Goal: Task Accomplishment & Management: Manage account settings

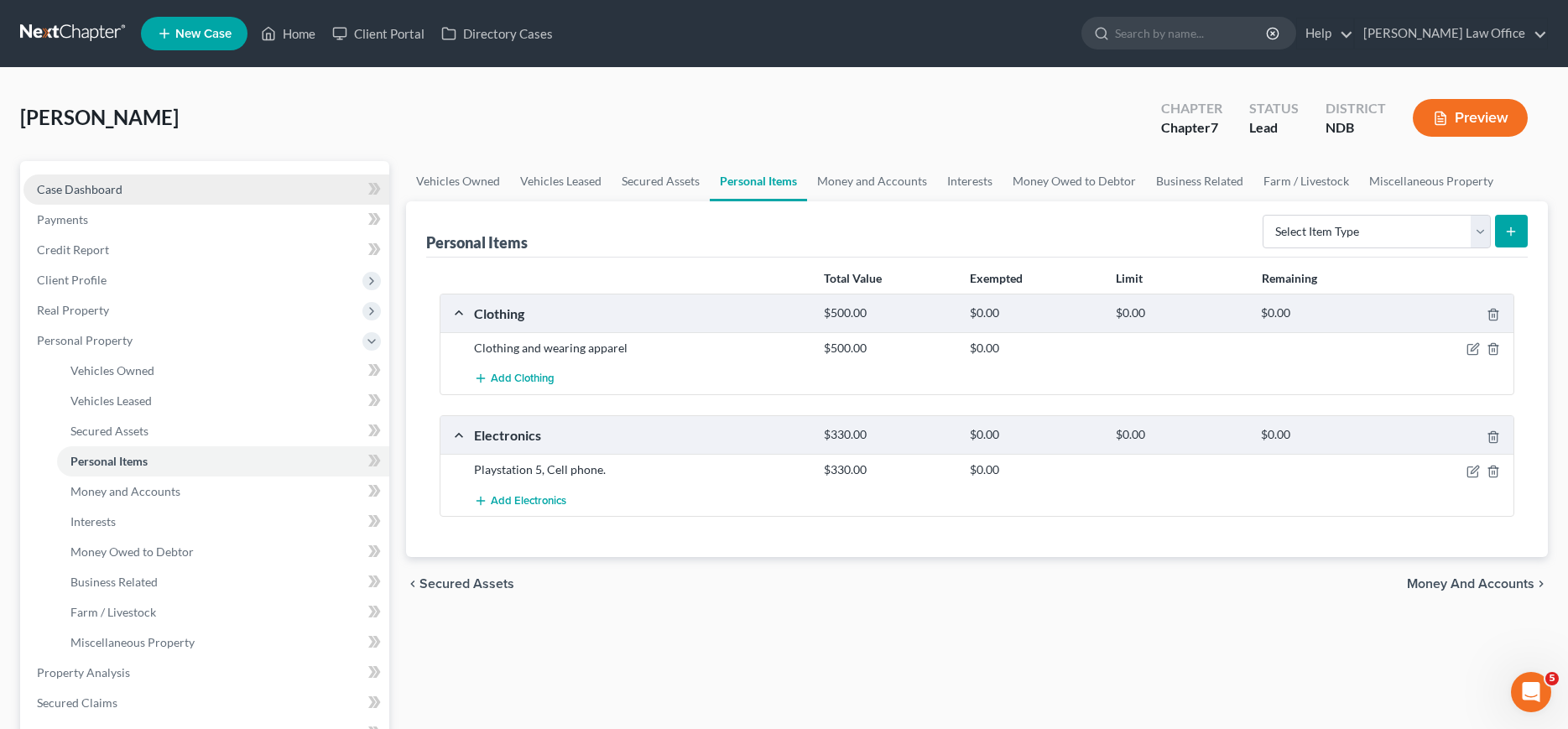
click at [141, 181] on link "Case Dashboard" at bounding box center [206, 189] width 366 height 30
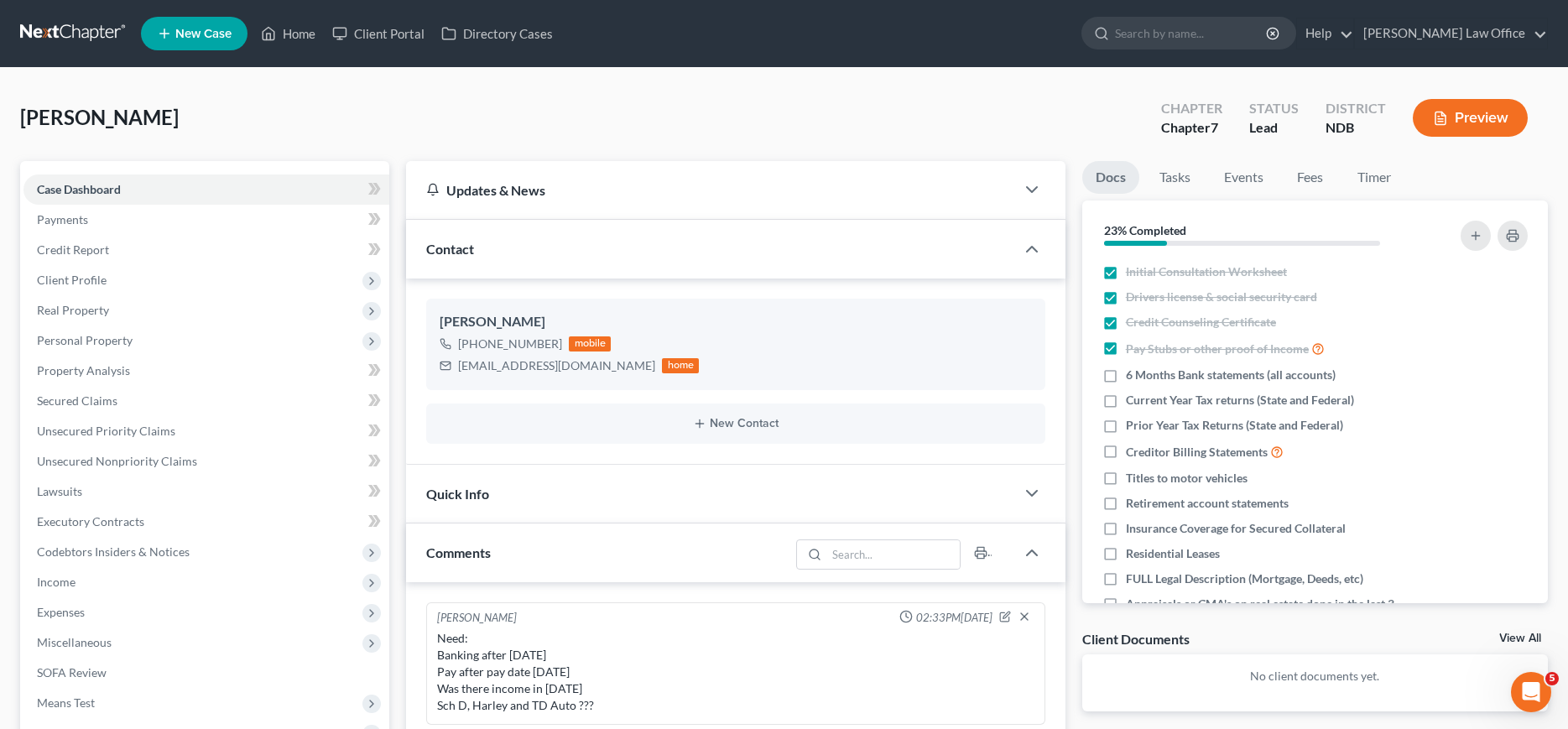
click at [33, 22] on link at bounding box center [74, 33] width 108 height 30
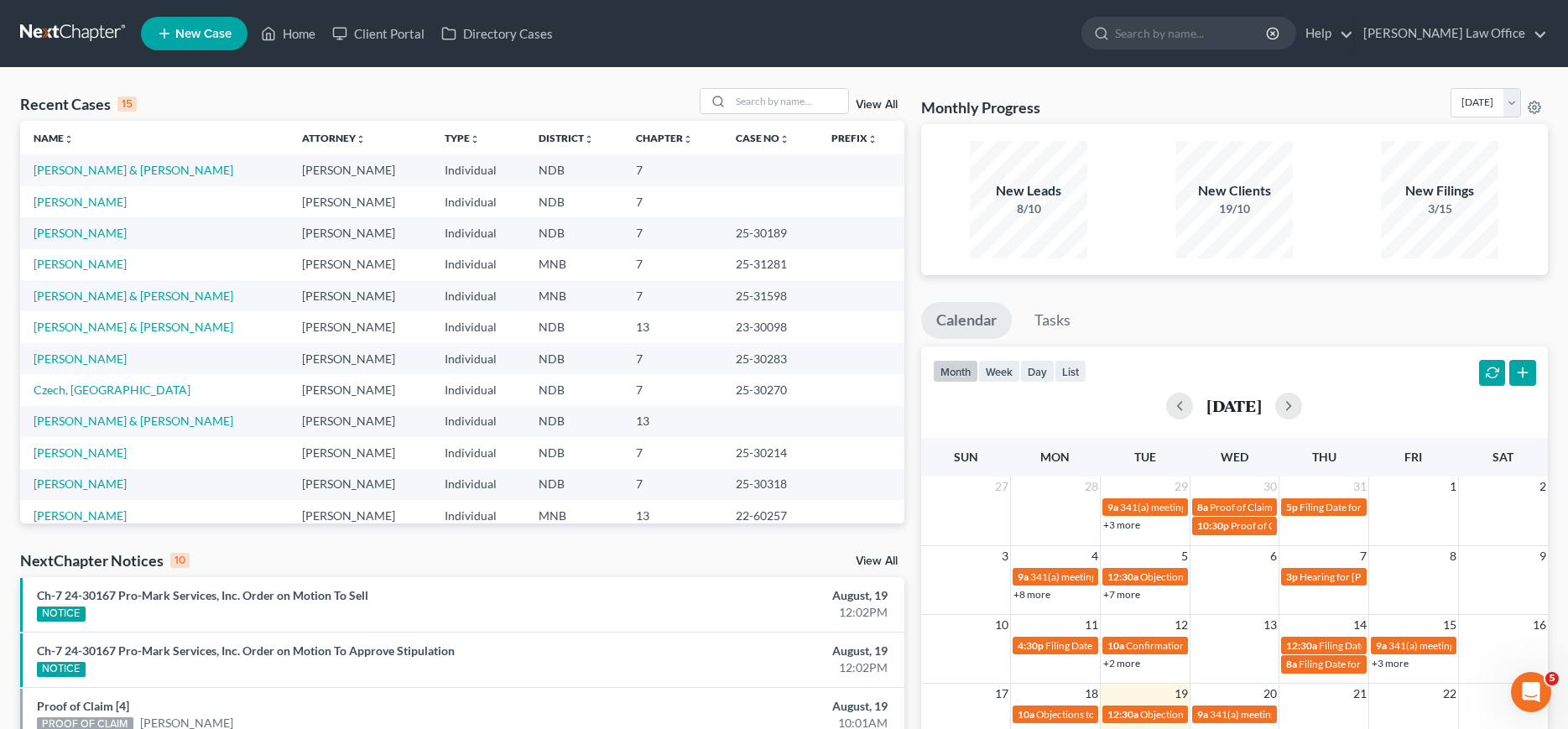
scroll to position [116, 0]
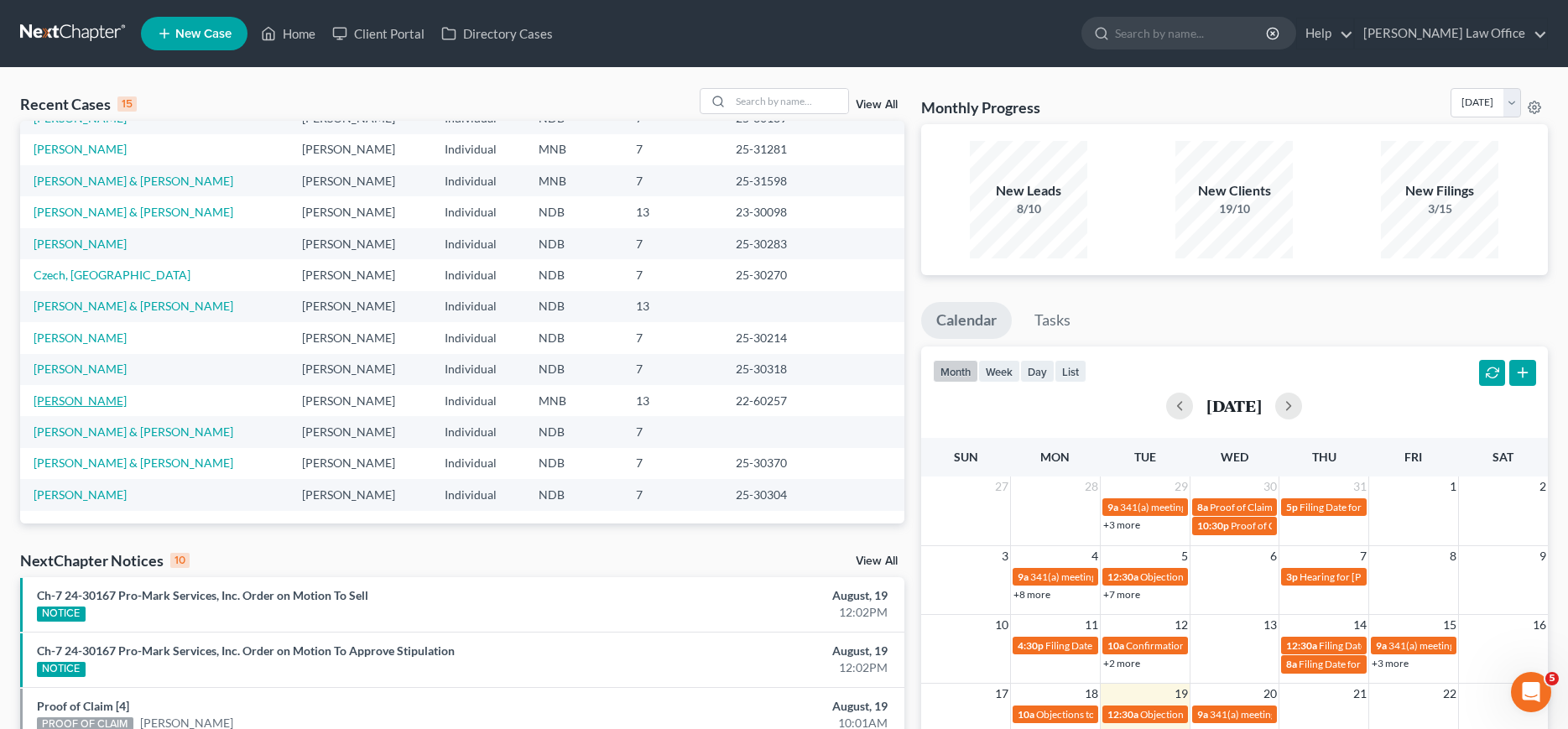
click at [110, 404] on link "[PERSON_NAME]" at bounding box center [80, 401] width 93 height 15
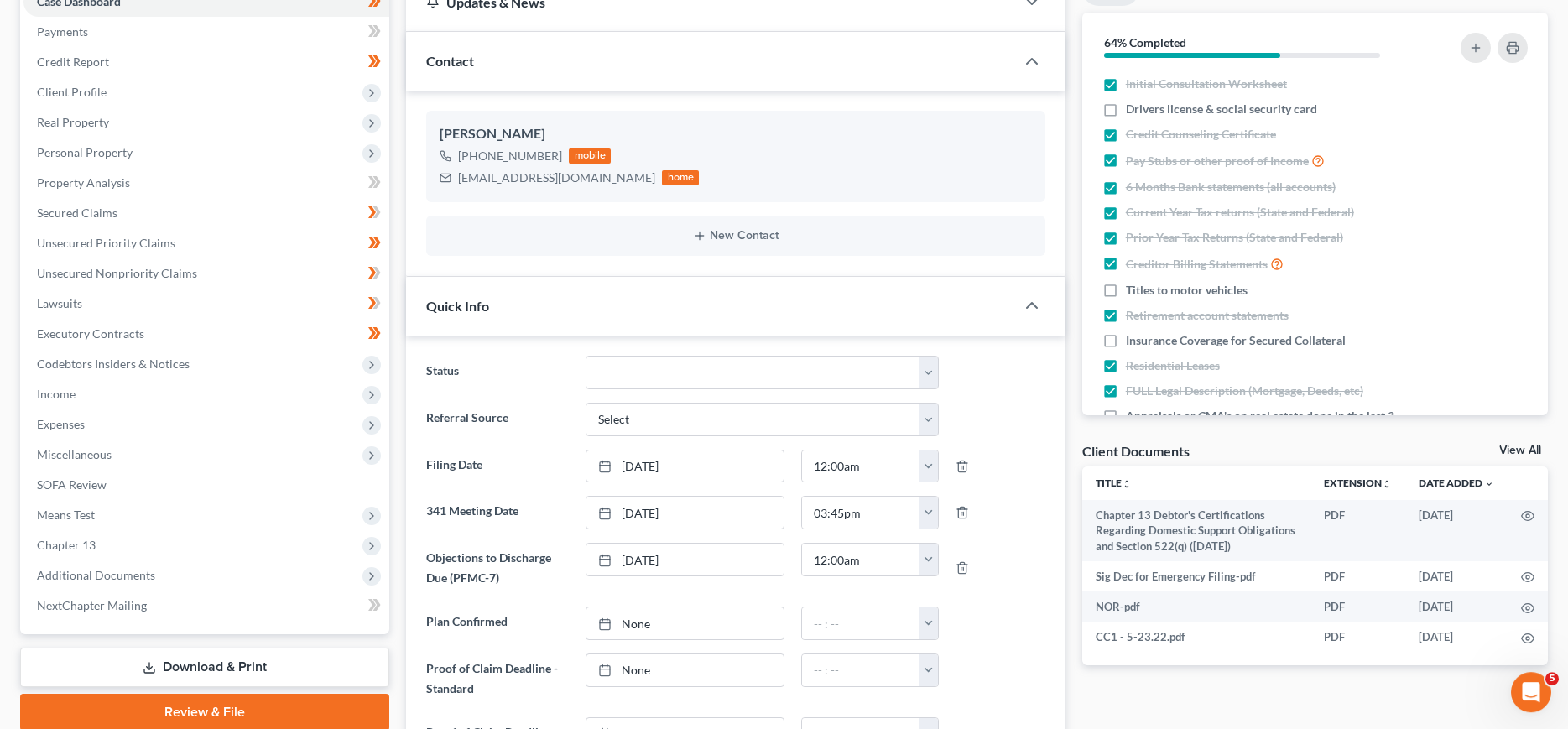
scroll to position [342, 0]
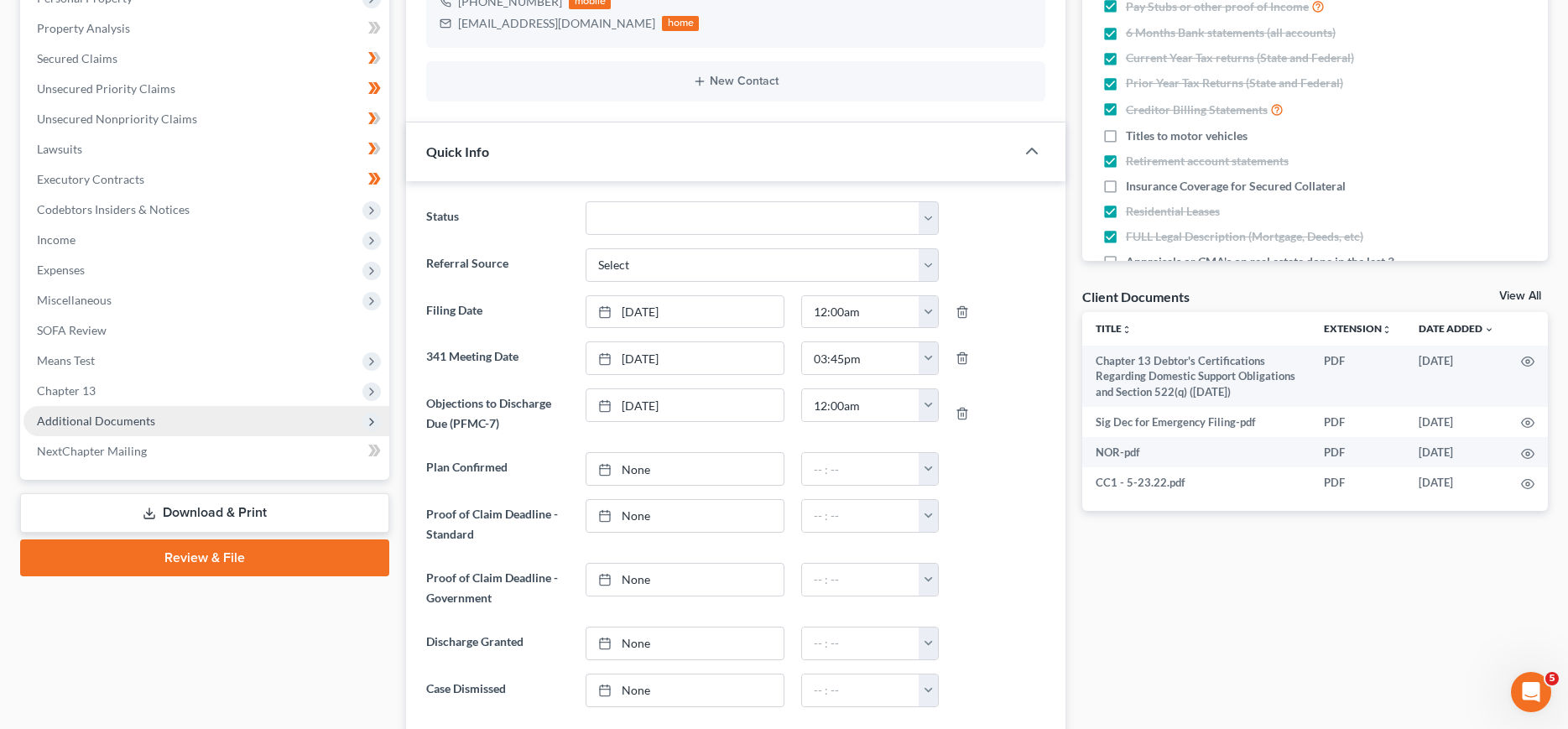
click at [99, 413] on span "Additional Documents" at bounding box center [206, 420] width 366 height 30
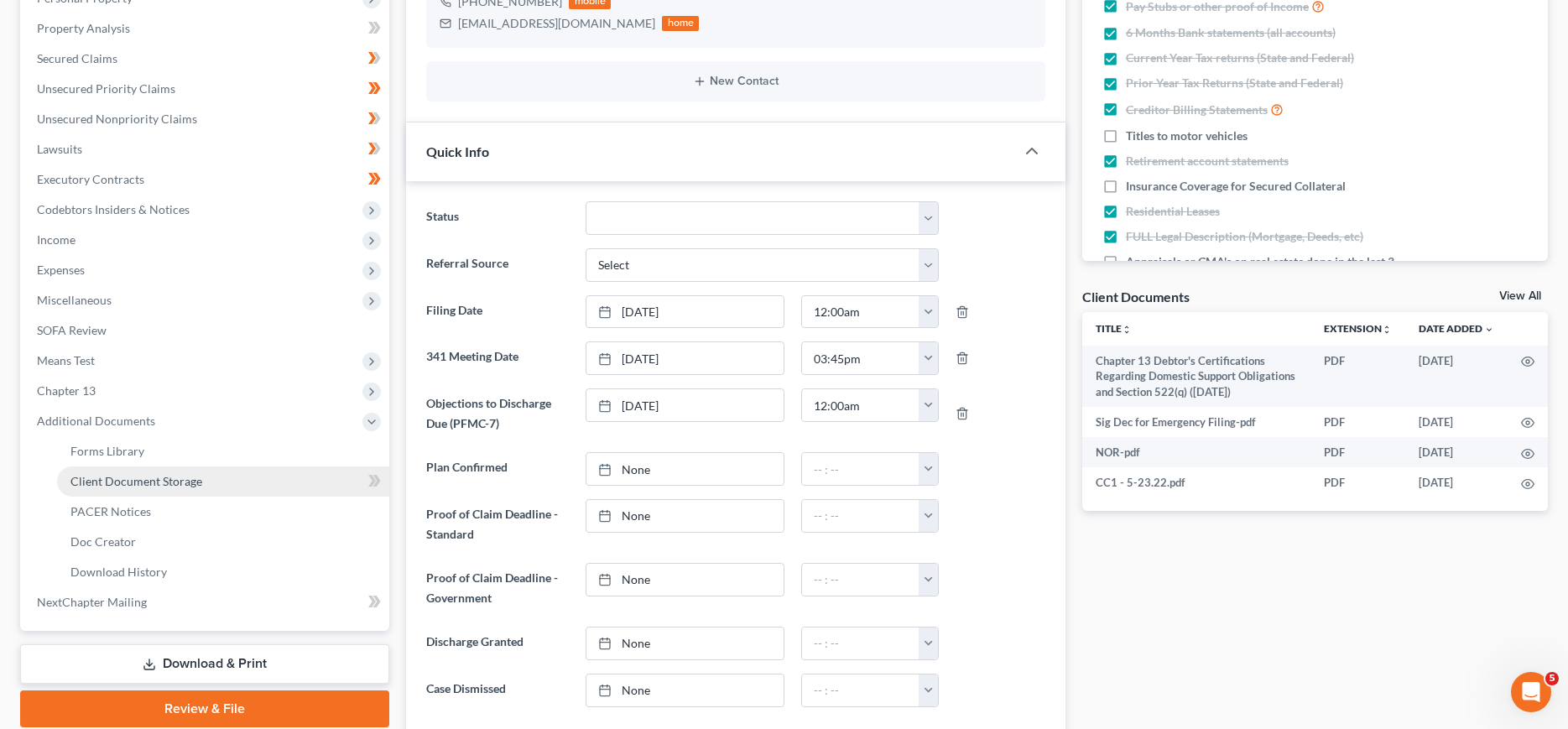
click at [111, 485] on span "Client Document Storage" at bounding box center [136, 481] width 131 height 15
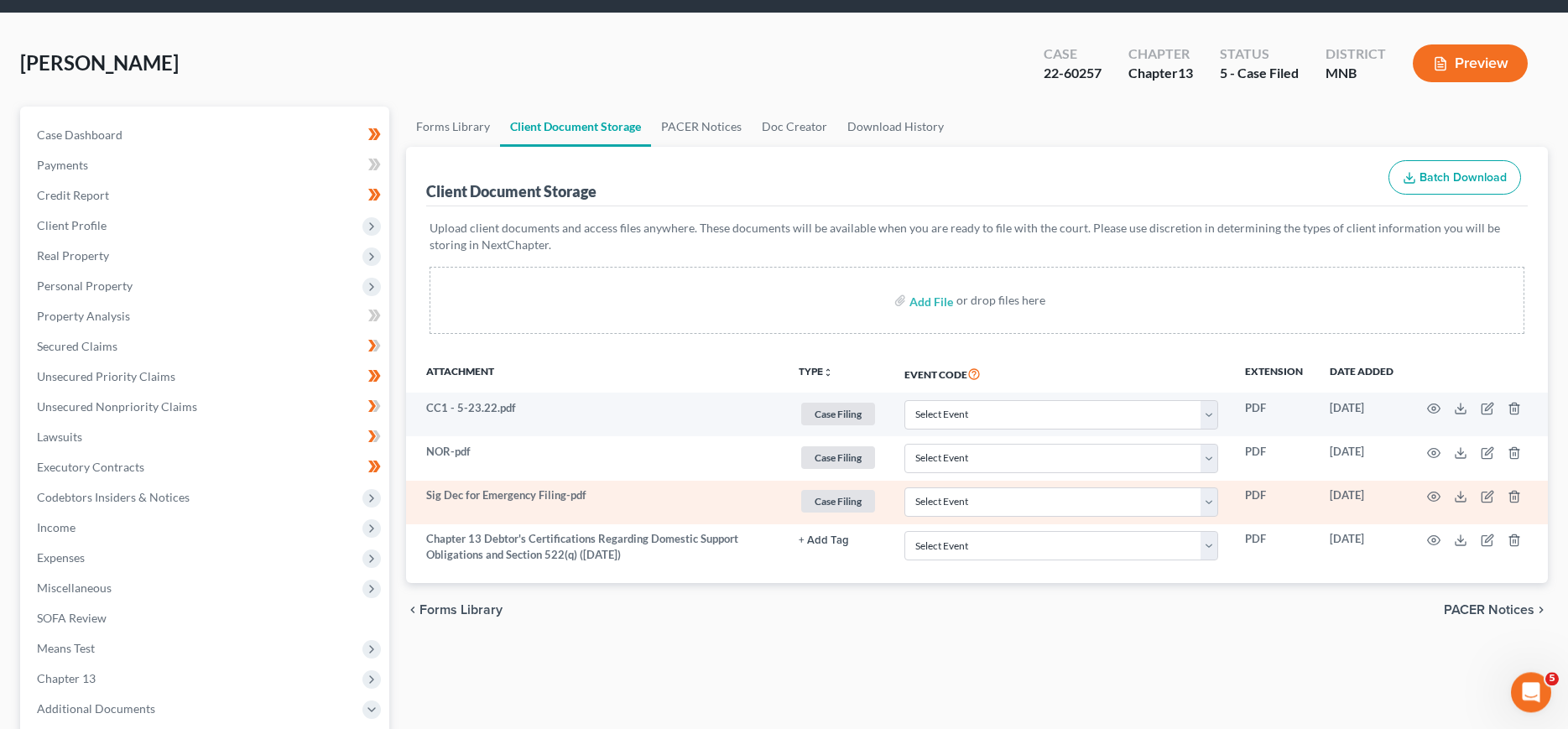
scroll to position [86, 0]
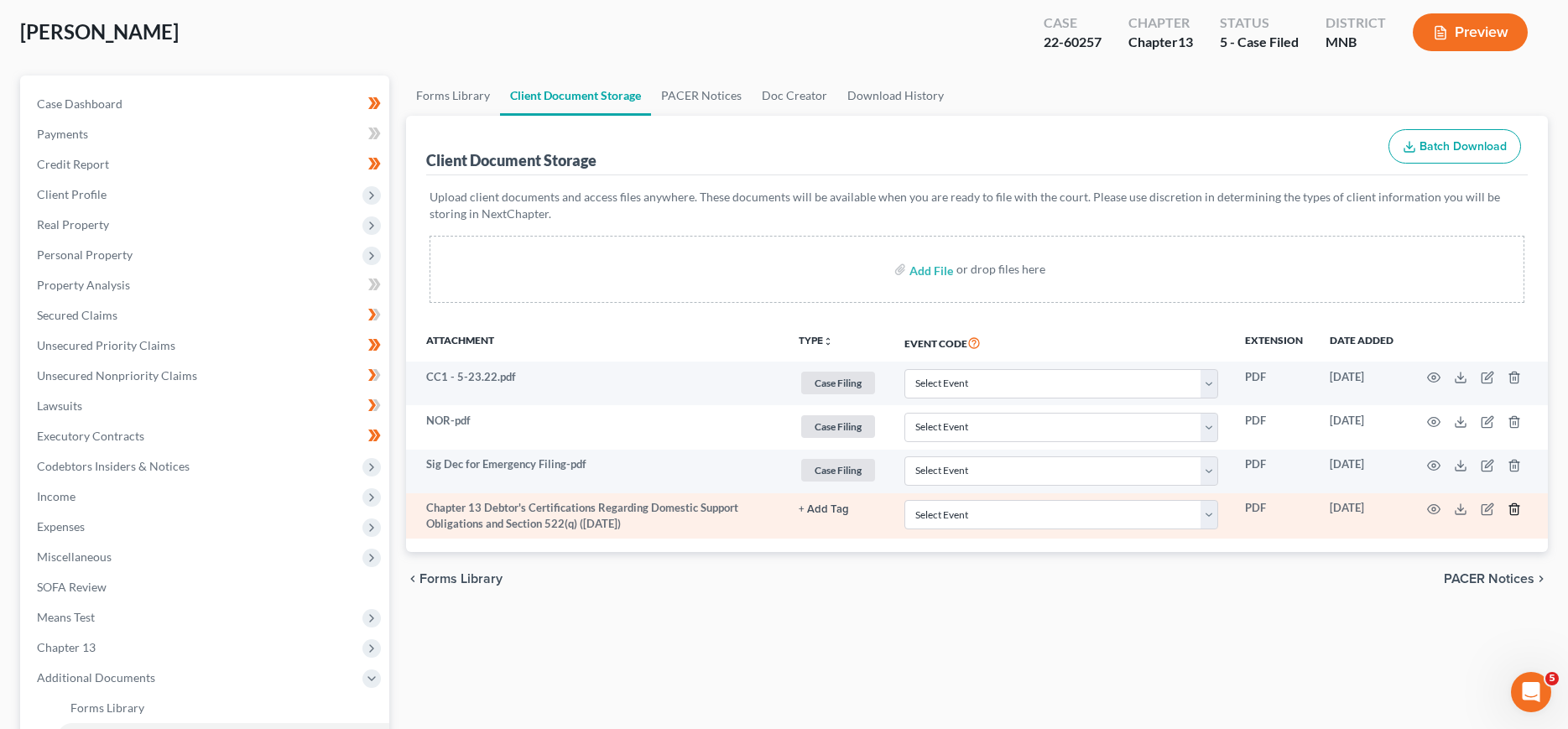
click at [1518, 513] on icon "button" at bounding box center [1513, 508] width 7 height 11
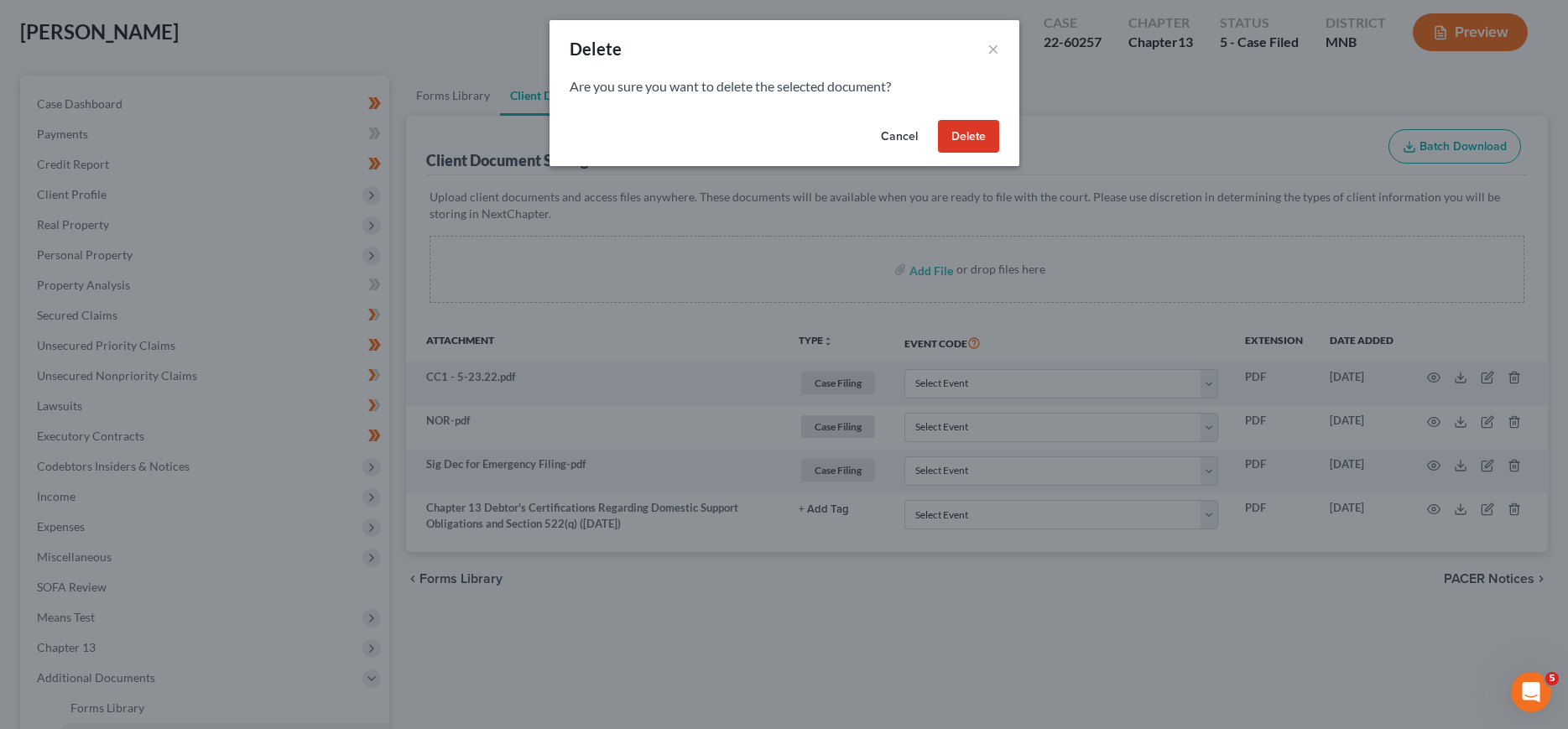
drag, startPoint x: 984, startPoint y: 130, endPoint x: 709, endPoint y: 285, distance: 315.7
click at [984, 135] on button "Delete" at bounding box center [968, 137] width 61 height 34
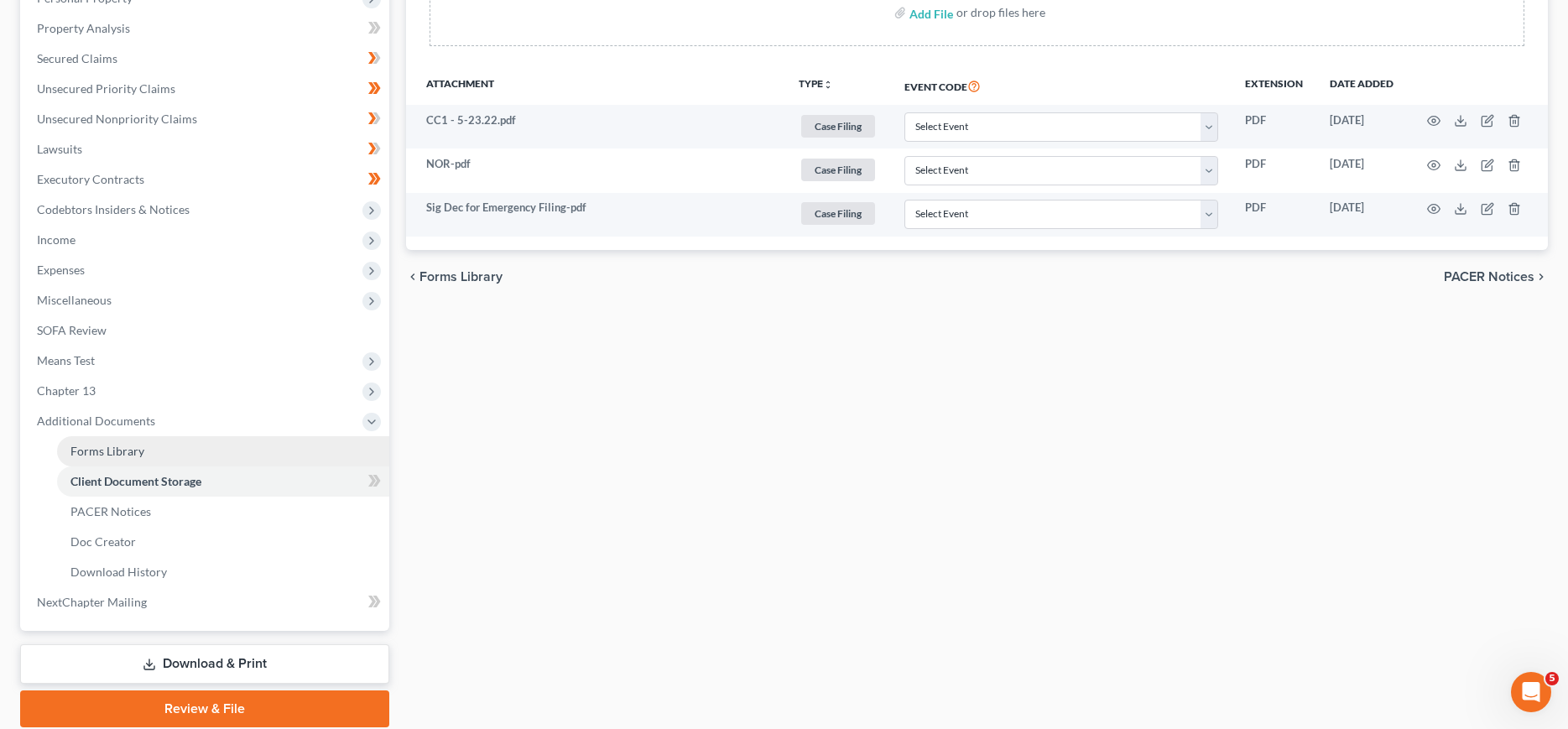
click at [119, 447] on span "Forms Library" at bounding box center [107, 451] width 74 height 15
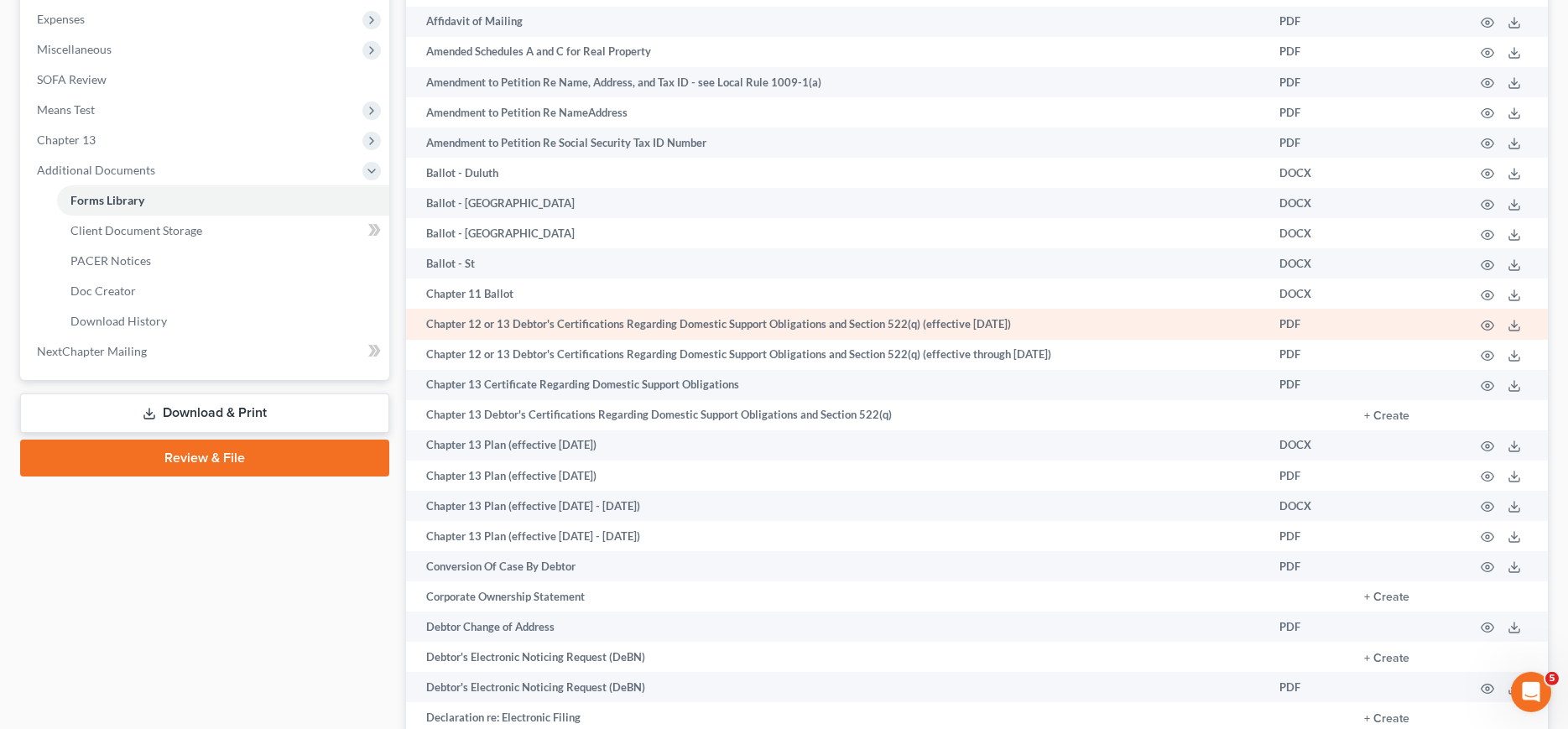
scroll to position [599, 0]
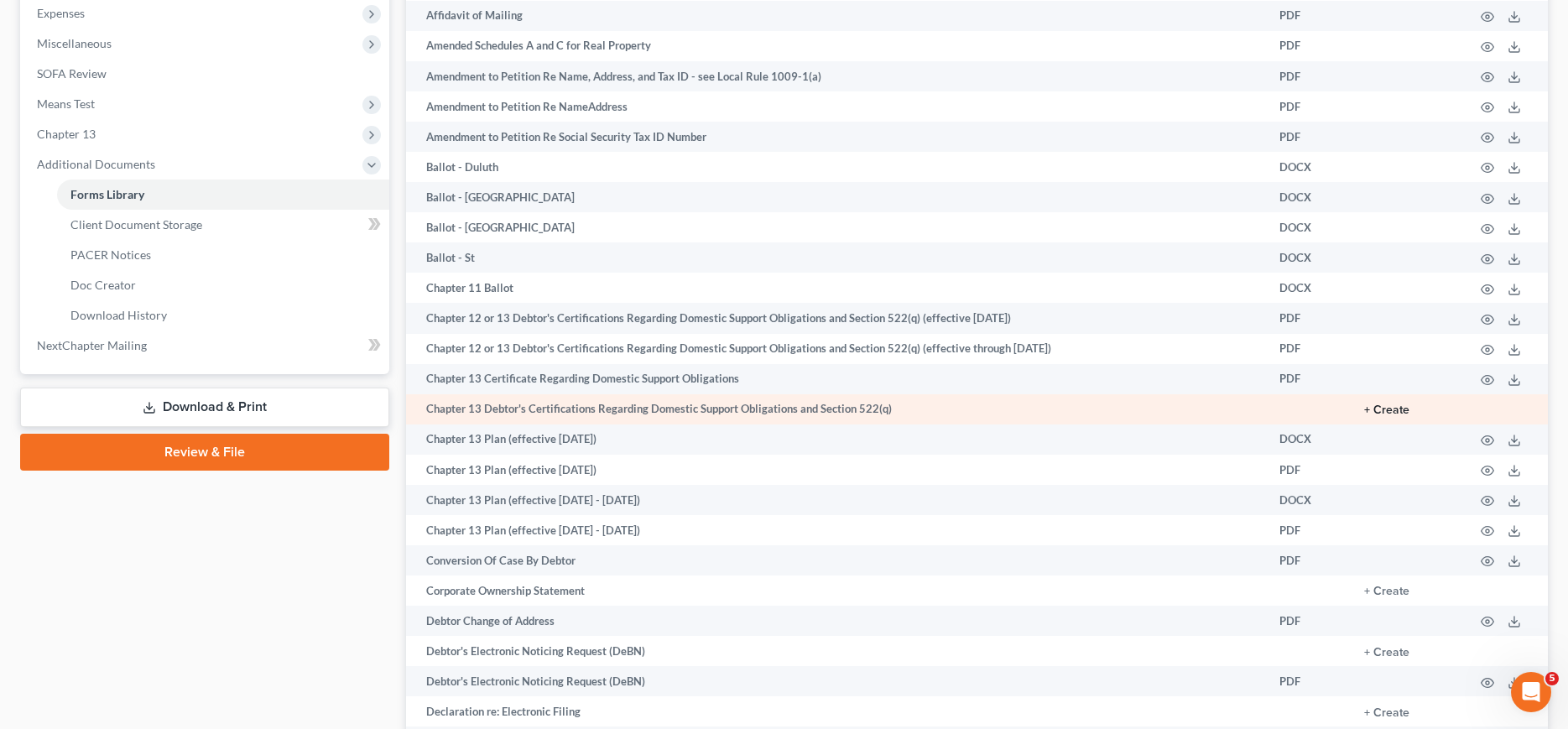
click at [1403, 409] on button "+ Create" at bounding box center [1387, 410] width 46 height 12
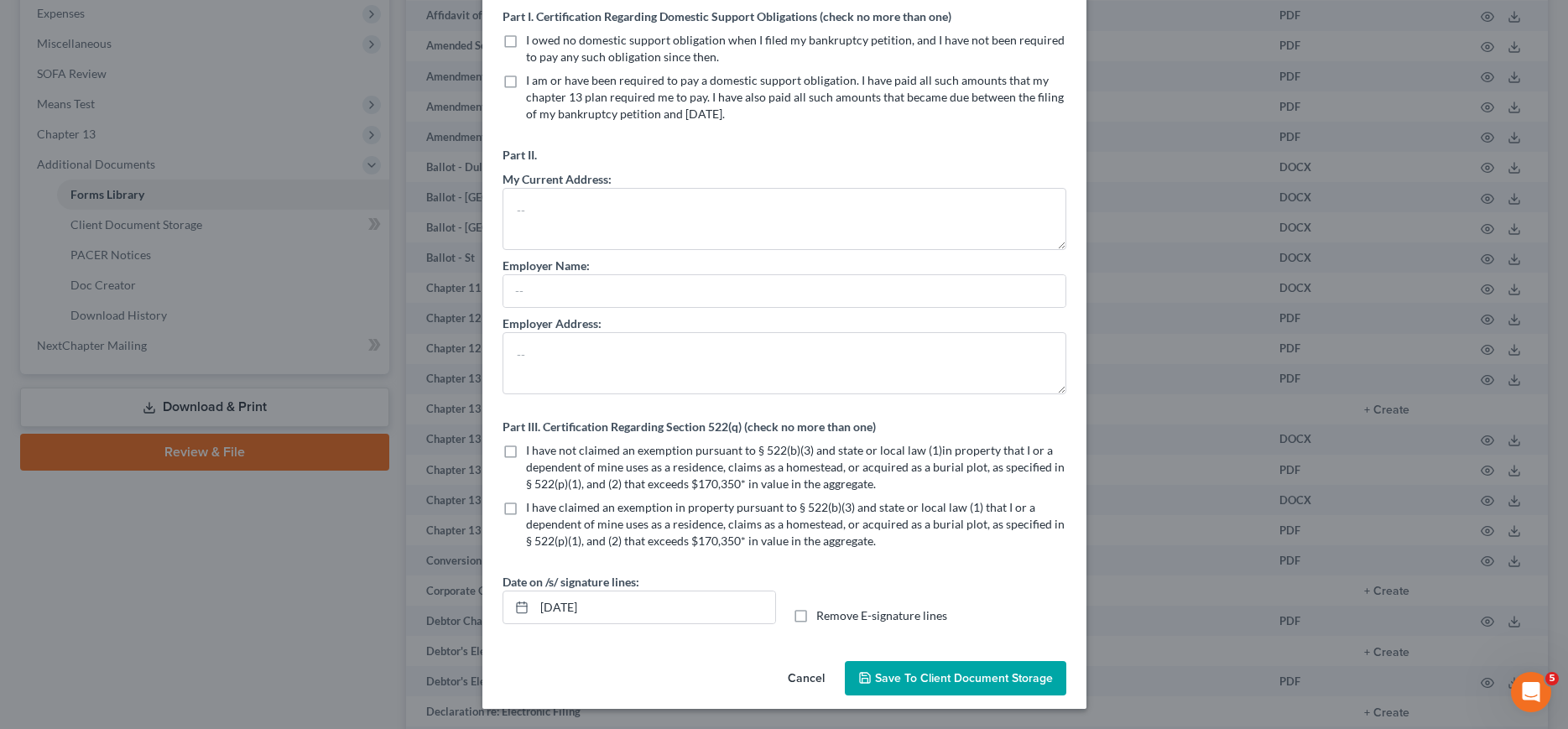
scroll to position [0, 0]
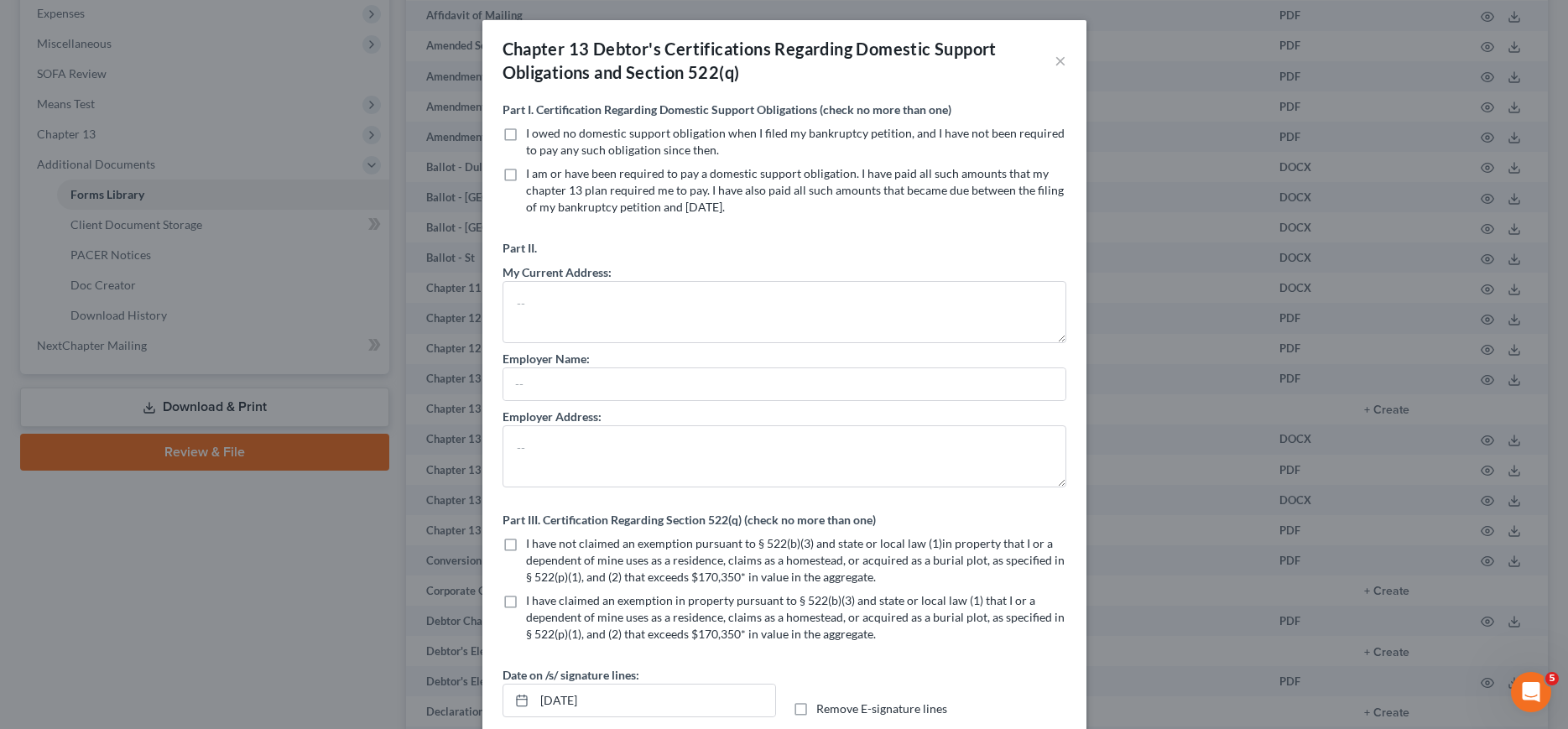
drag, startPoint x: 507, startPoint y: 128, endPoint x: 520, endPoint y: 168, distance: 42.1
click at [526, 128] on label "I owed no domestic support obligation when I filed my bankruptcy petition, and …" at bounding box center [796, 141] width 541 height 34
click at [532, 128] on input "I owed no domestic support obligation when I filed my bankruptcy petition, and …" at bounding box center [538, 130] width 11 height 11
checkbox input "true"
click at [526, 541] on label "I have not claimed an exemption pursuant to § 522(b)(3) and state or local law …" at bounding box center [796, 560] width 541 height 50
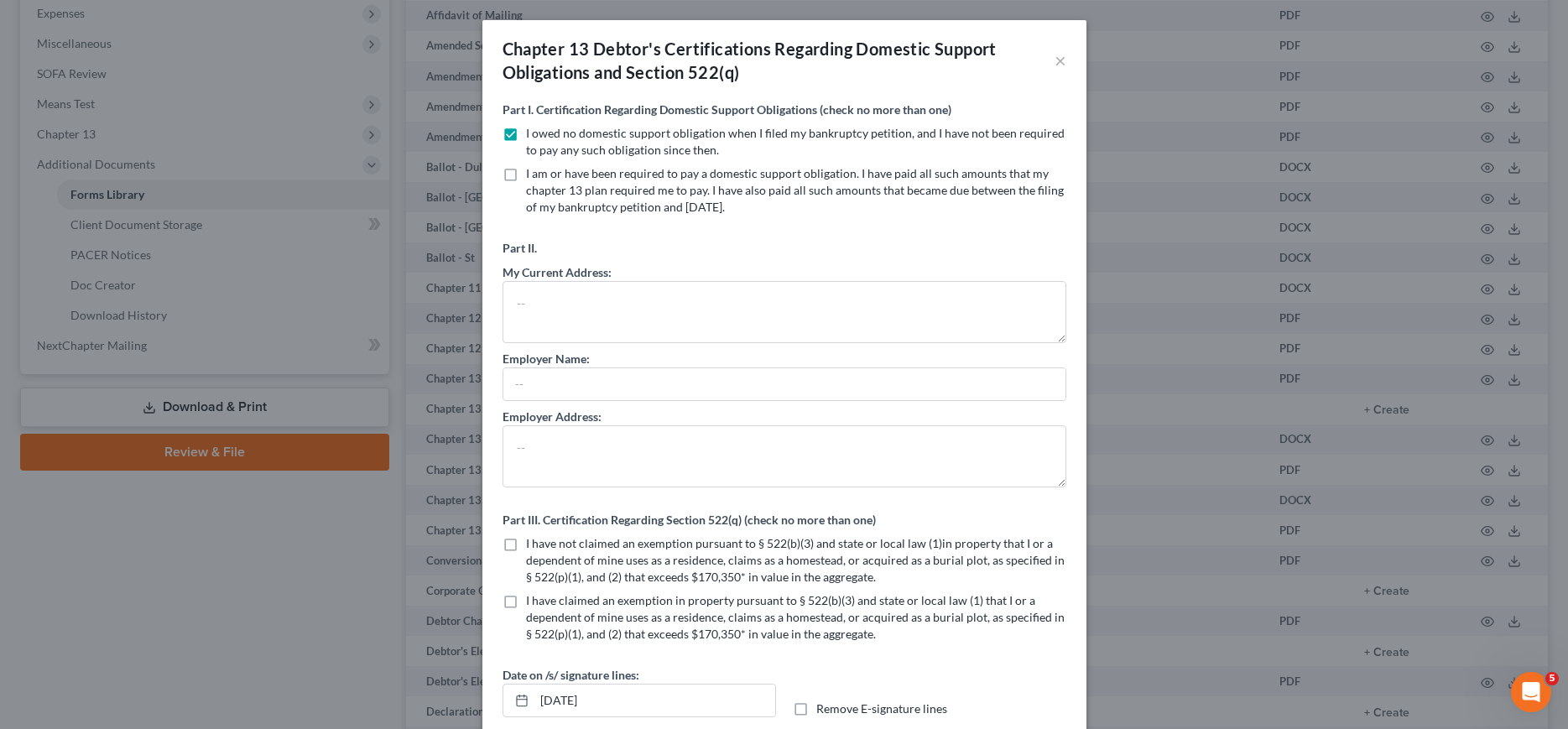
click at [532, 541] on input "I have not claimed an exemption pursuant to § 522(b)(3) and state or local law …" at bounding box center [538, 540] width 11 height 11
checkbox input "true"
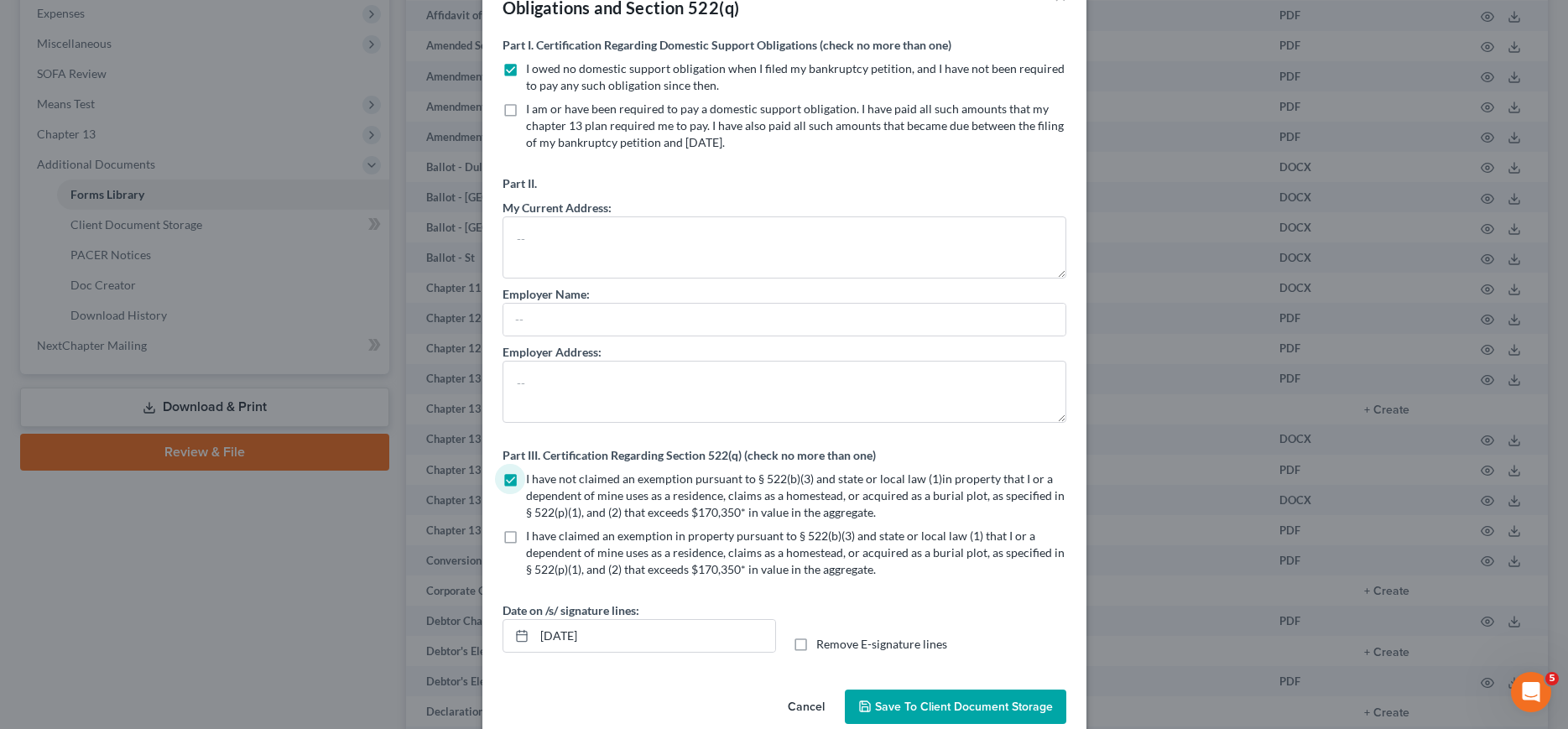
scroll to position [93, 0]
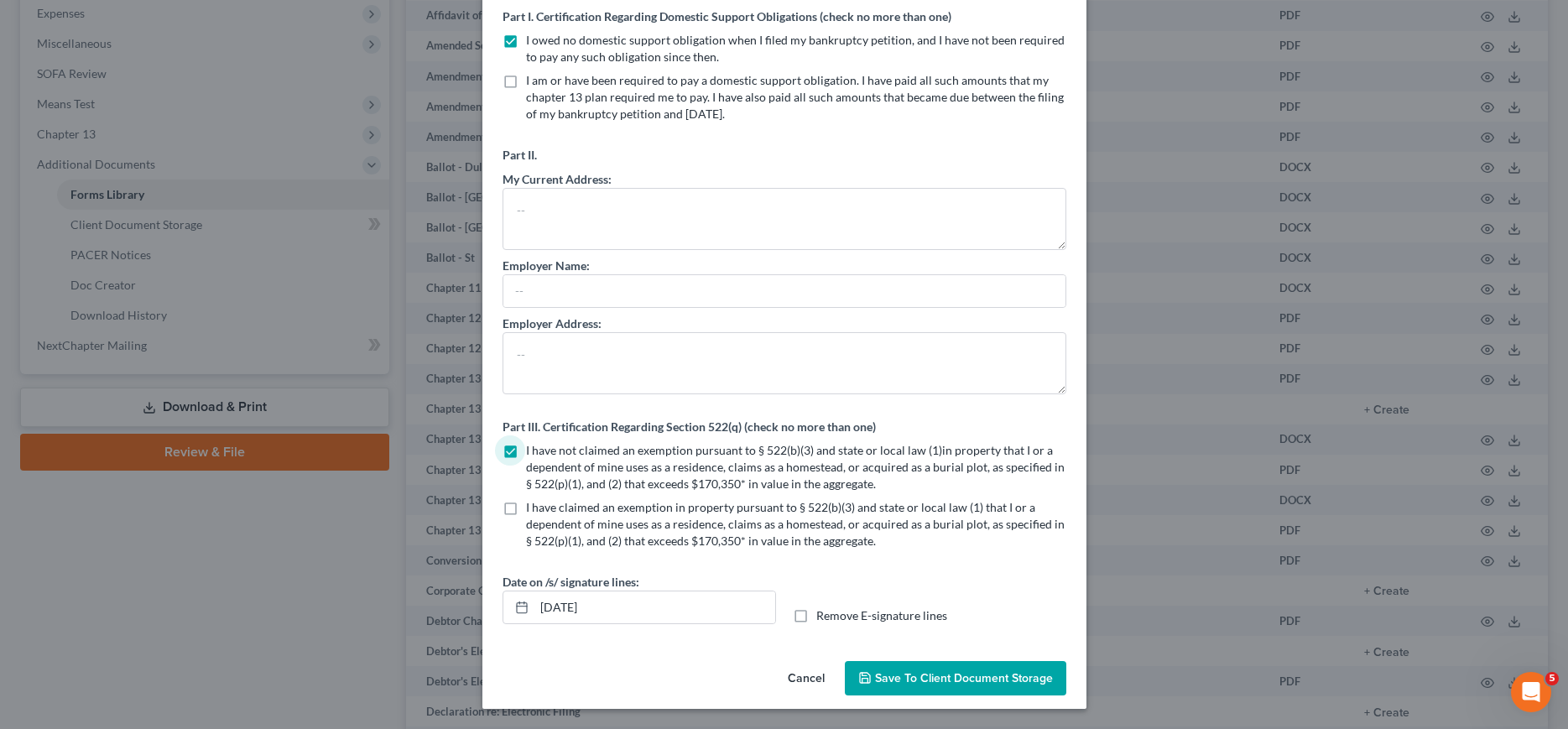
click at [816, 618] on label "Remove E-signature lines" at bounding box center [882, 615] width 131 height 16
click at [823, 618] on input "Remove E-signature lines" at bounding box center [829, 612] width 11 height 11
checkbox input "true"
click at [973, 677] on span "Save to Client Document Storage" at bounding box center [964, 678] width 178 height 15
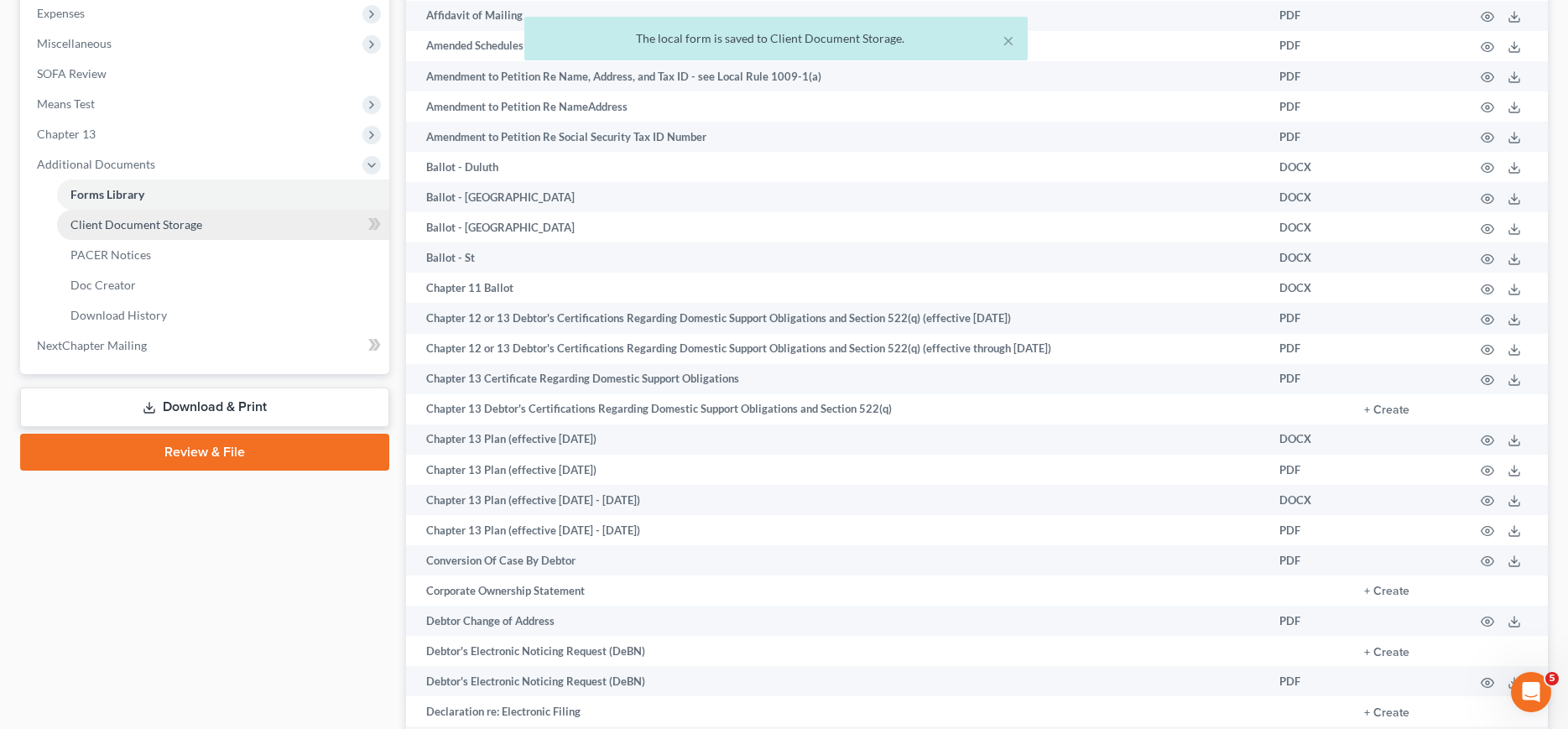
click at [110, 226] on span "Client Document Storage" at bounding box center [136, 224] width 131 height 15
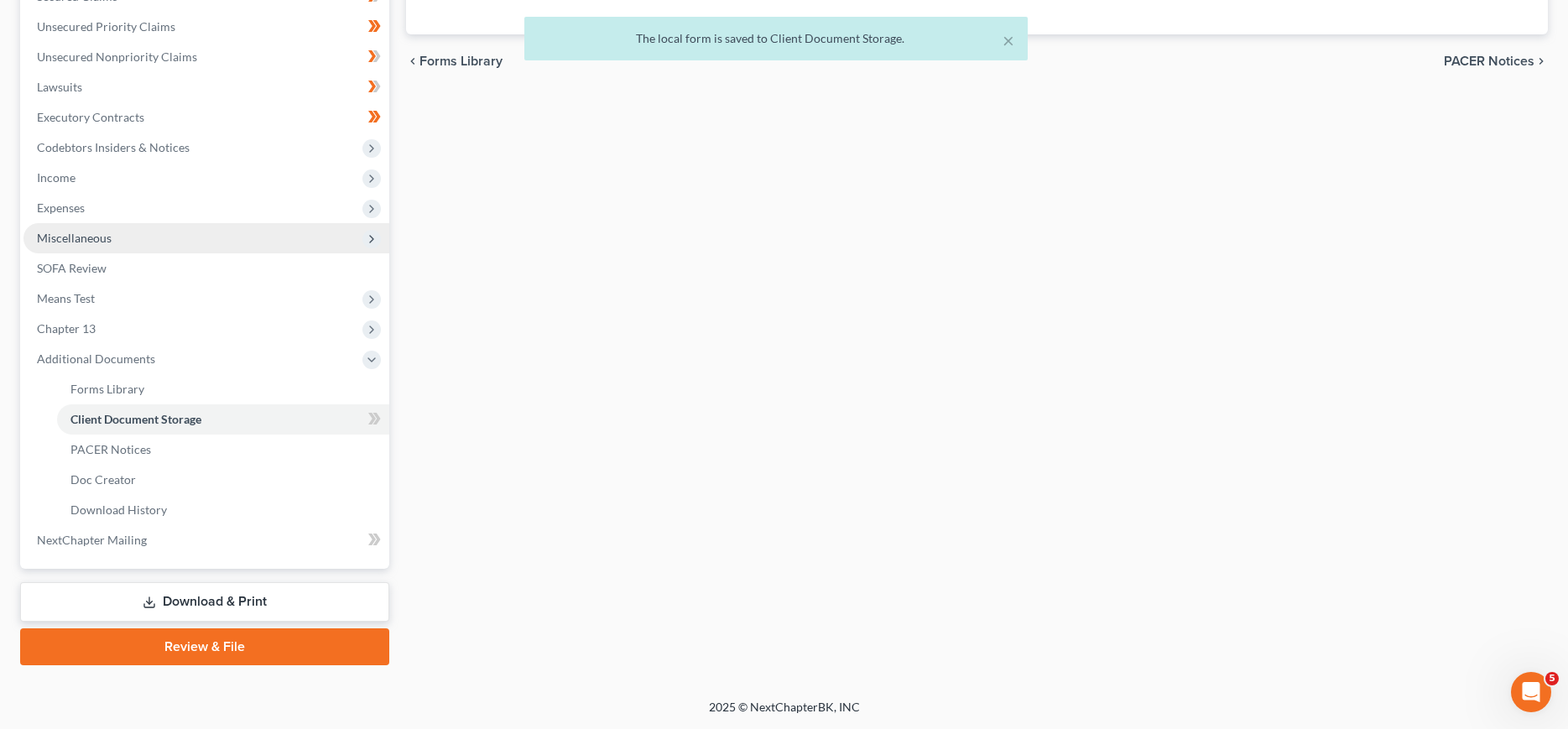
scroll to position [403, 0]
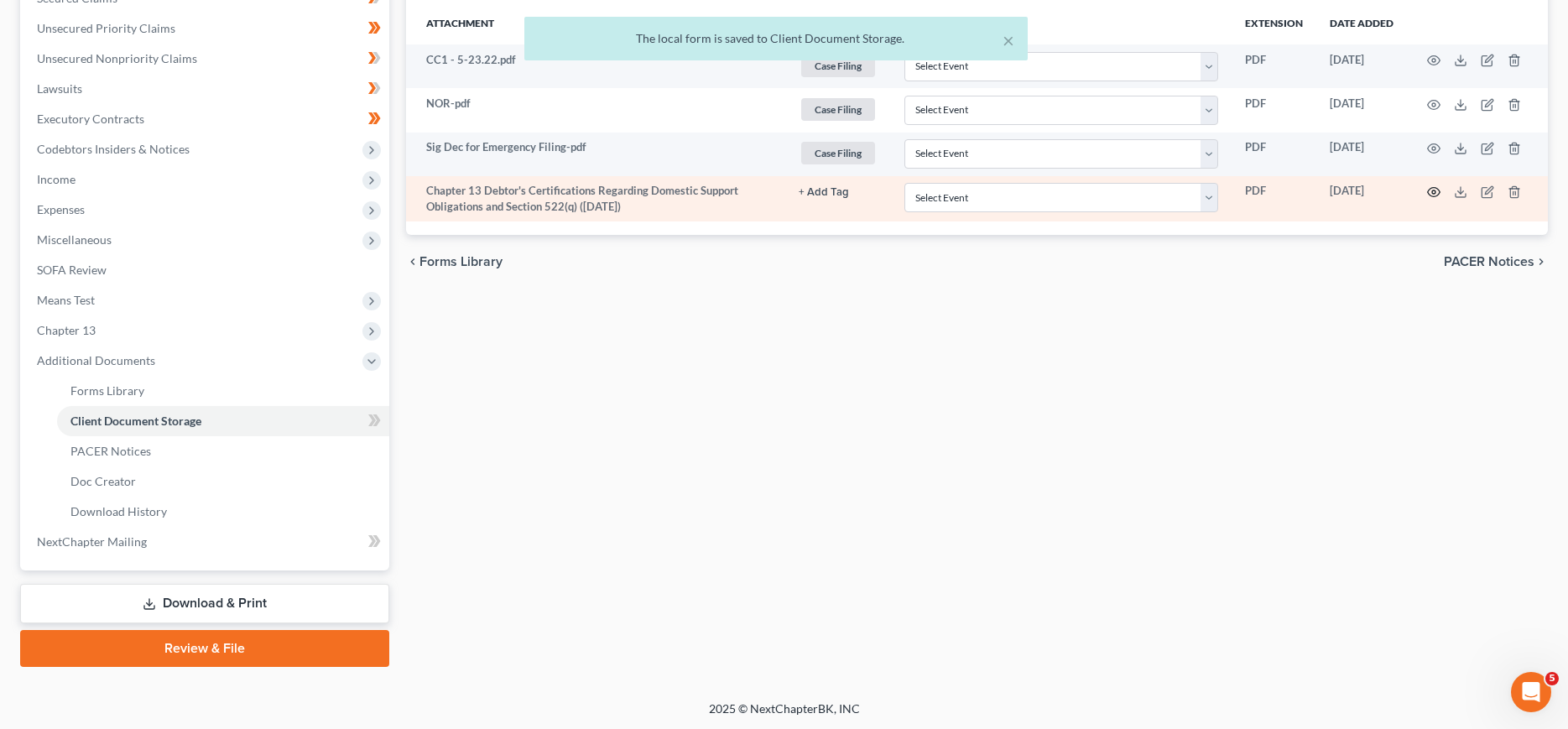
click at [1429, 192] on icon "button" at bounding box center [1433, 191] width 14 height 14
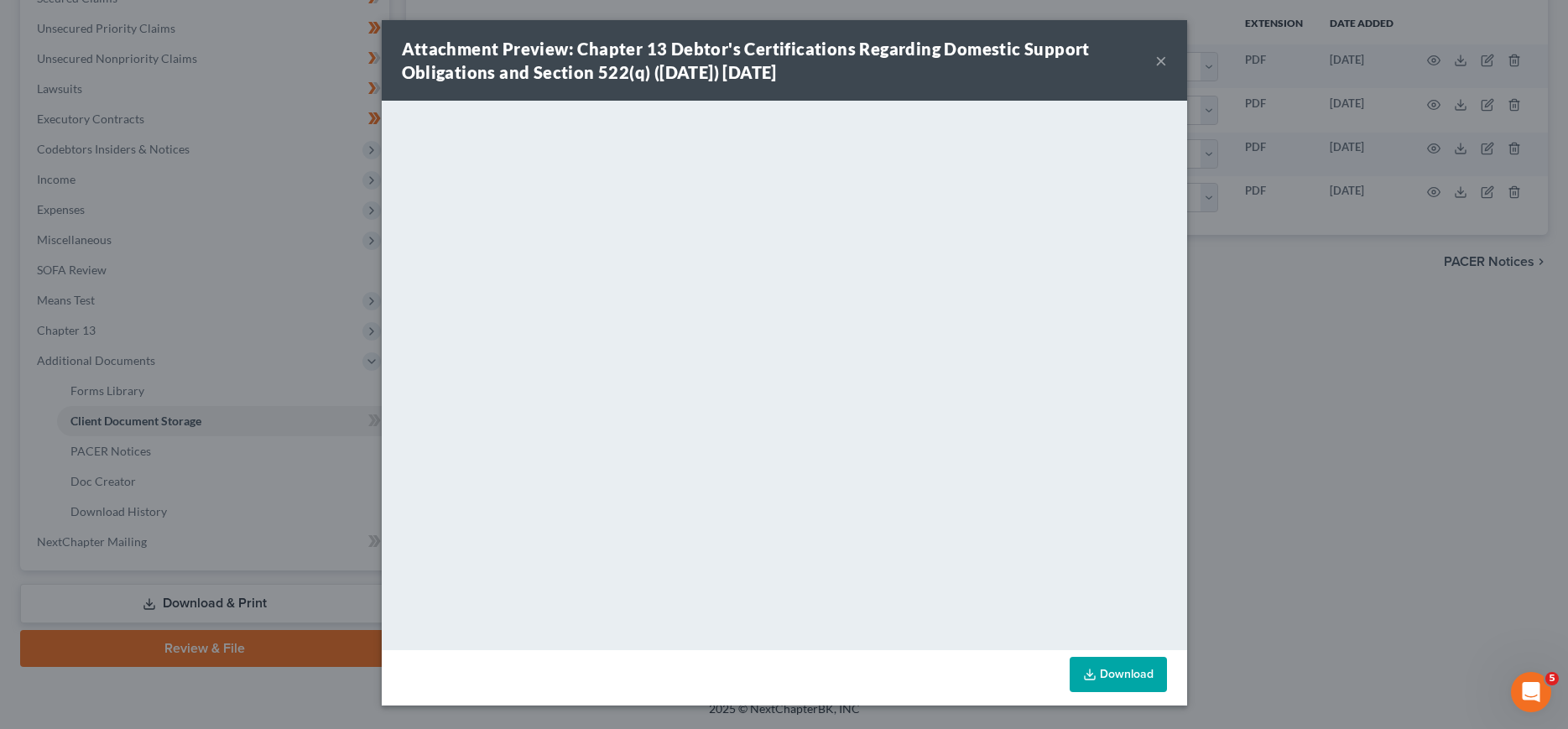
click at [1161, 60] on button "×" at bounding box center [1161, 60] width 12 height 20
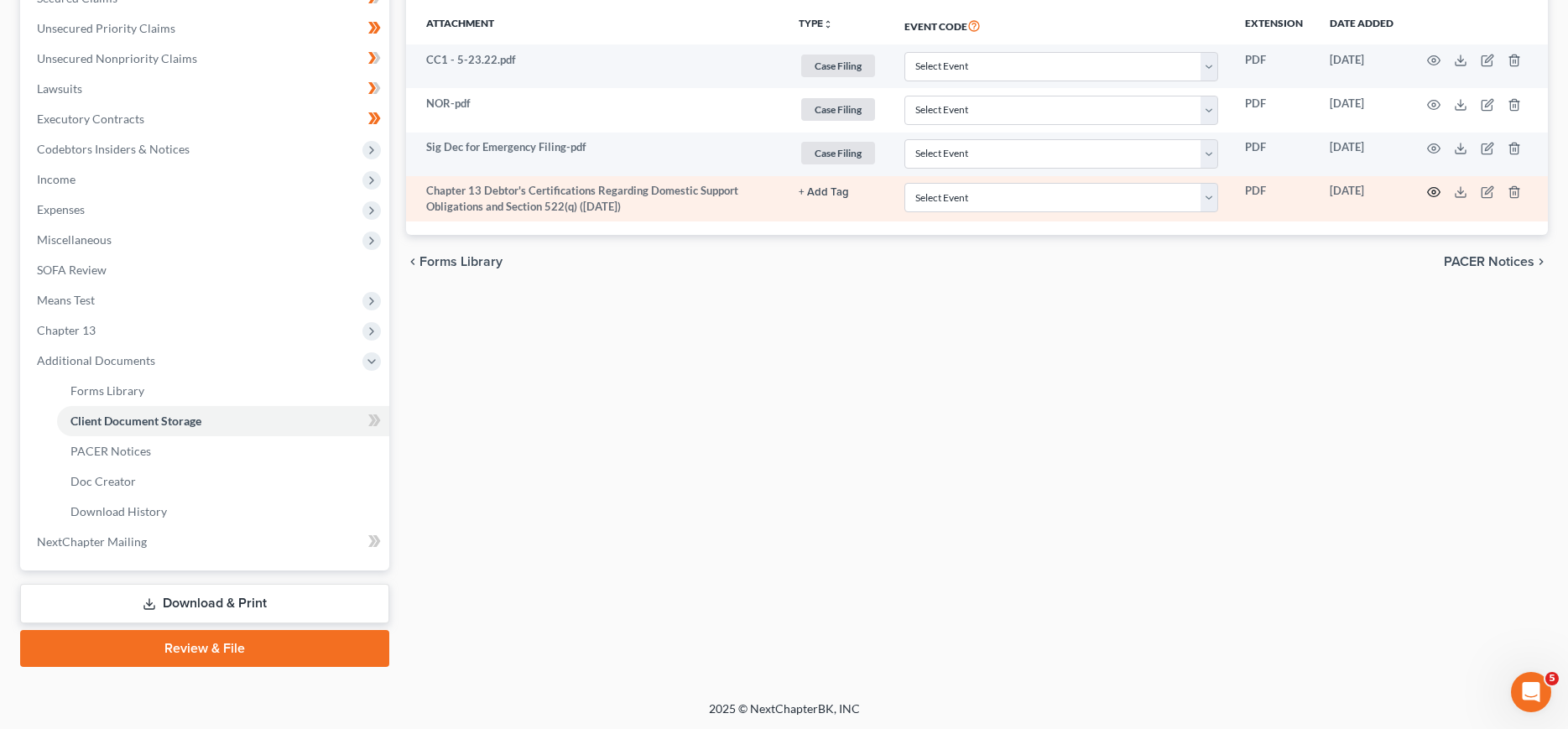
click at [1438, 189] on icon "button" at bounding box center [1433, 191] width 14 height 14
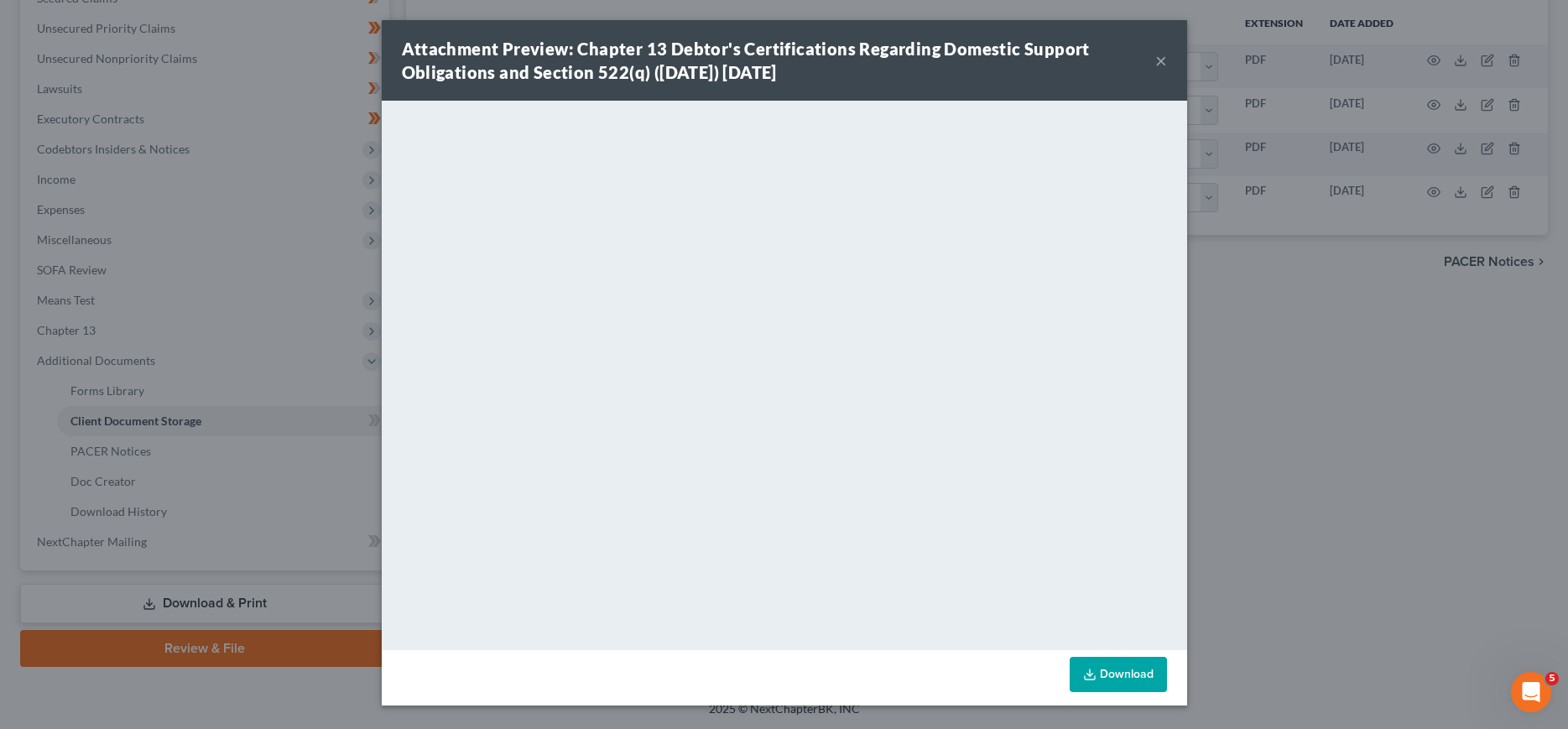
click at [1161, 62] on button "×" at bounding box center [1161, 60] width 12 height 20
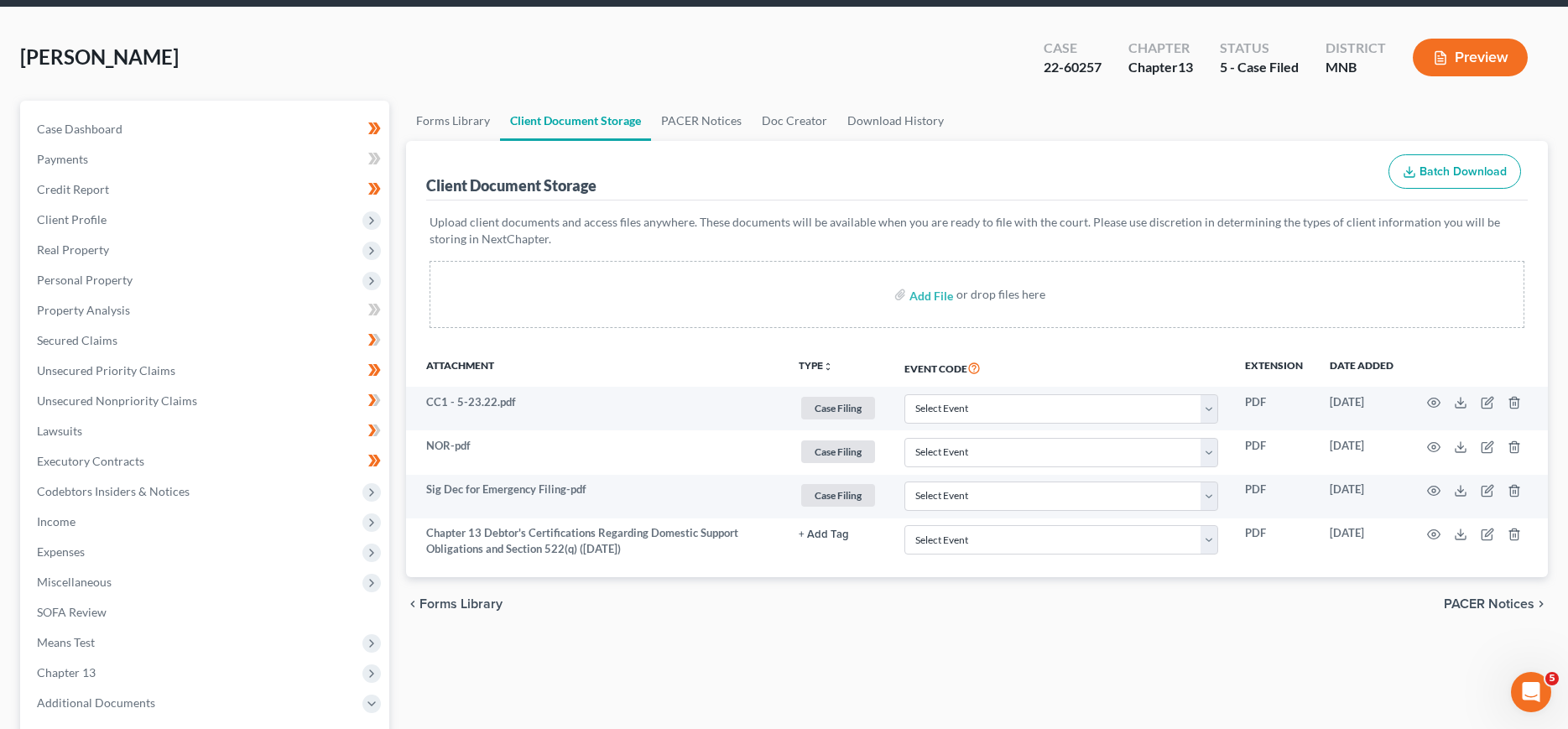
scroll to position [0, 0]
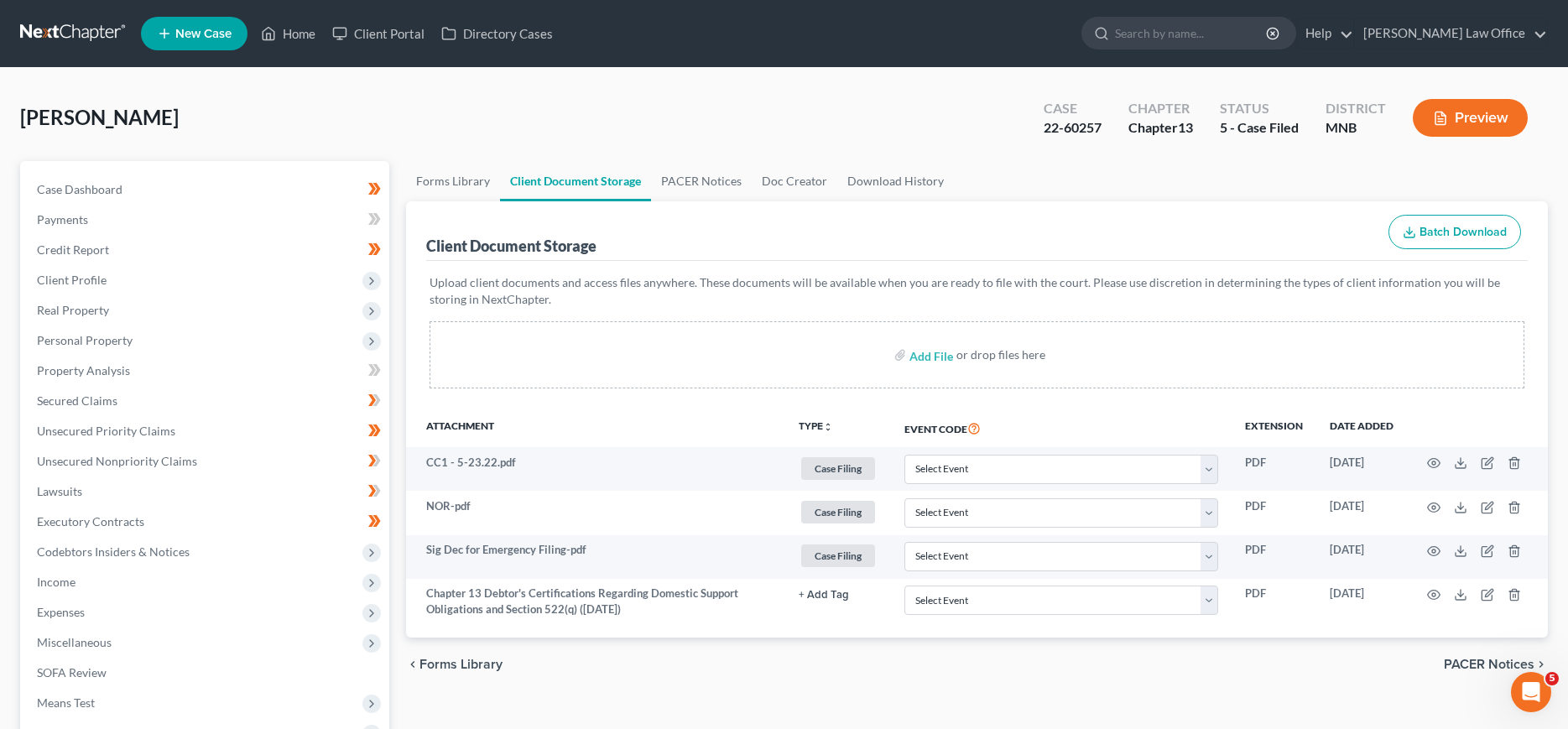
click at [53, 34] on link at bounding box center [74, 33] width 108 height 30
